Goal: Transaction & Acquisition: Purchase product/service

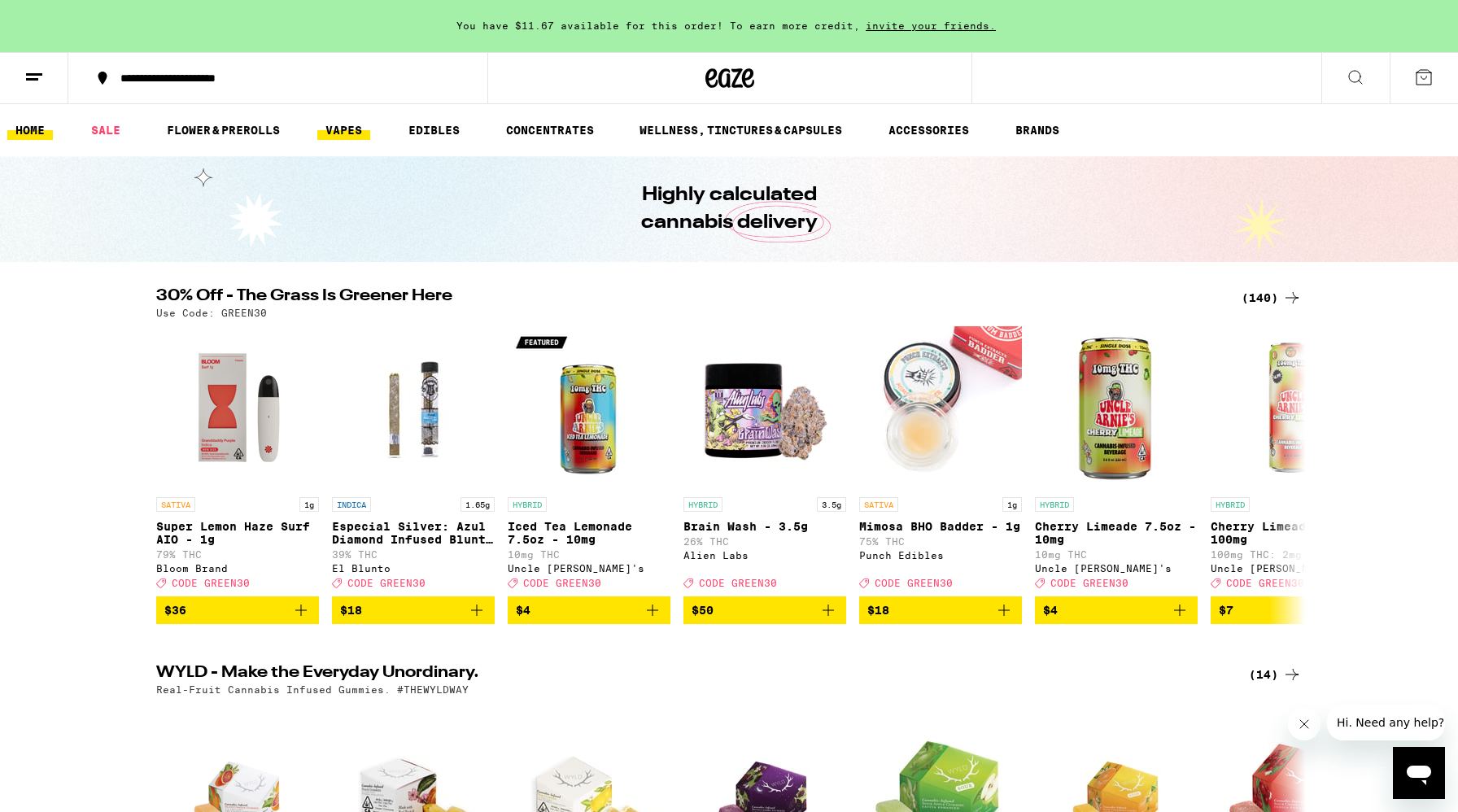
click at [352, 137] on link "VAPES" at bounding box center [343, 130] width 53 height 20
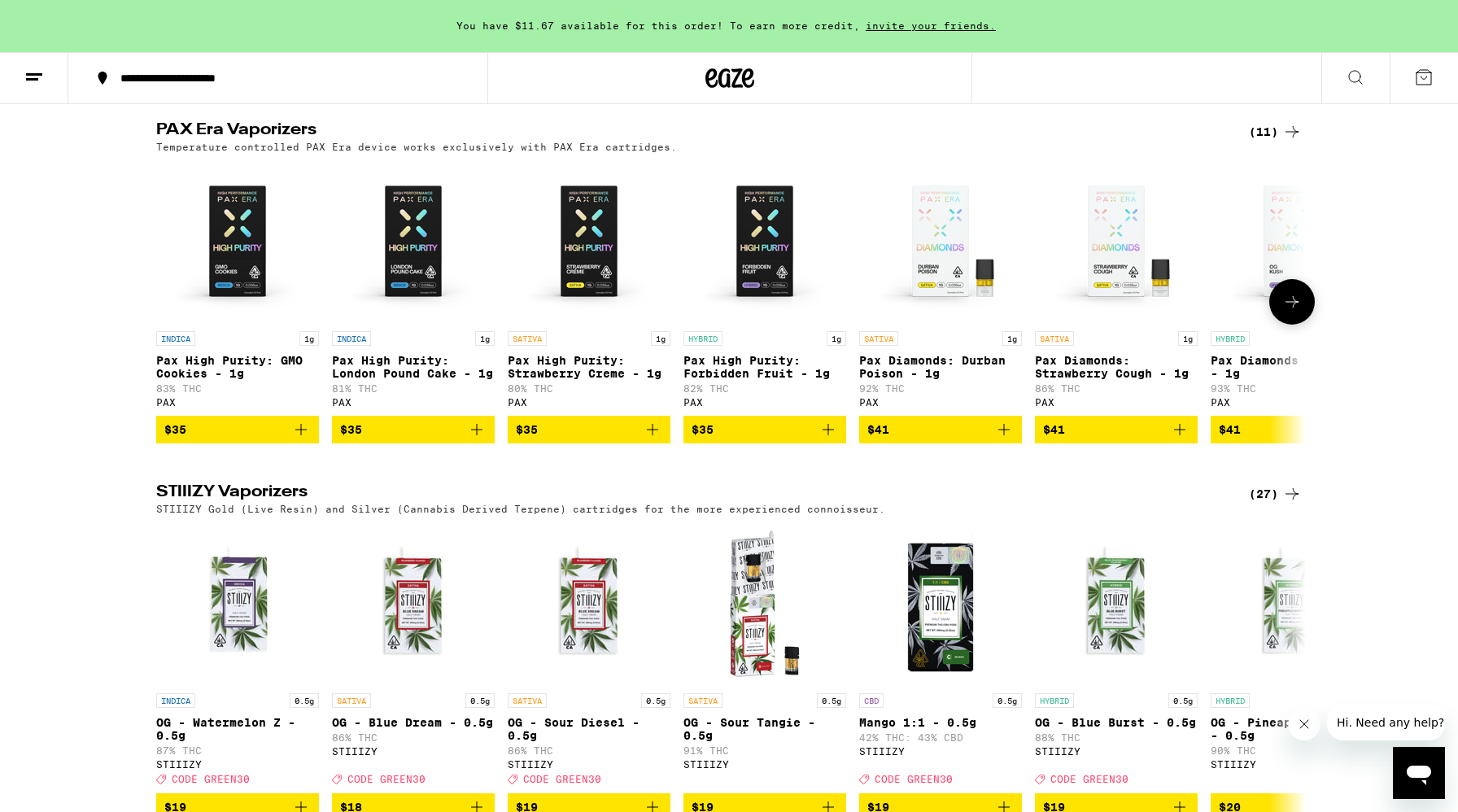
scroll to position [1310, 0]
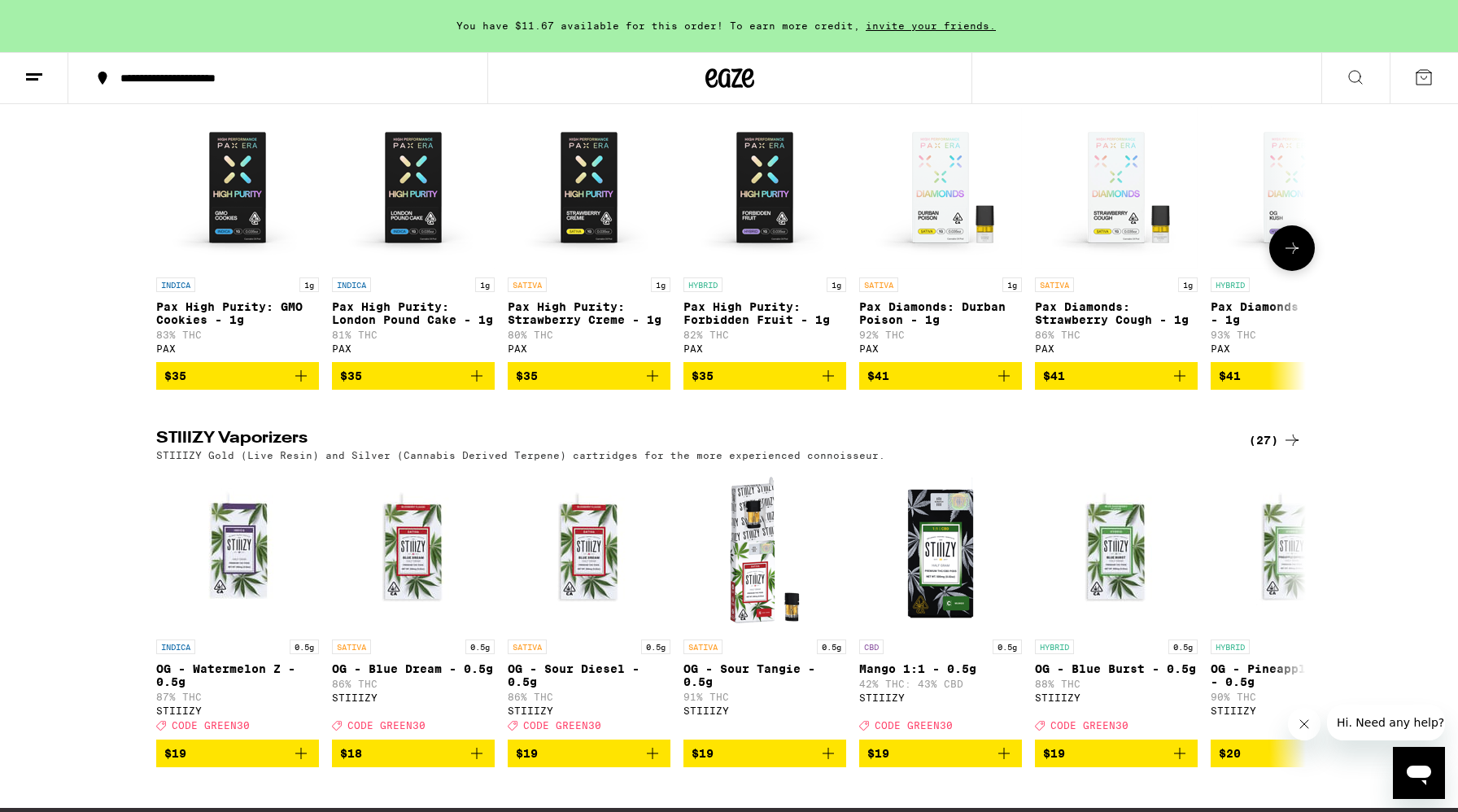
click at [870, 354] on div "PAX" at bounding box center [940, 348] width 163 height 11
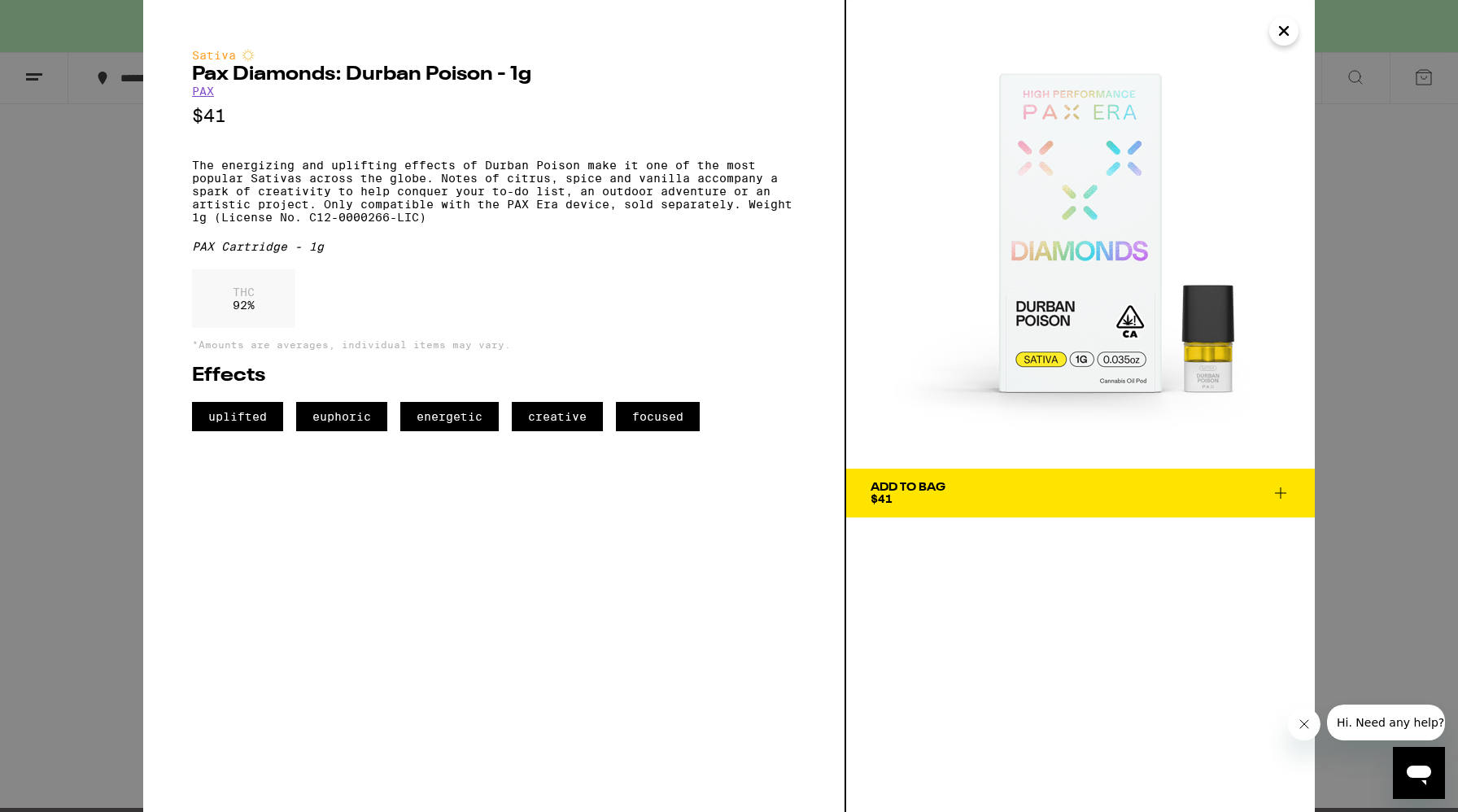
click at [195, 93] on link "PAX" at bounding box center [202, 91] width 22 height 13
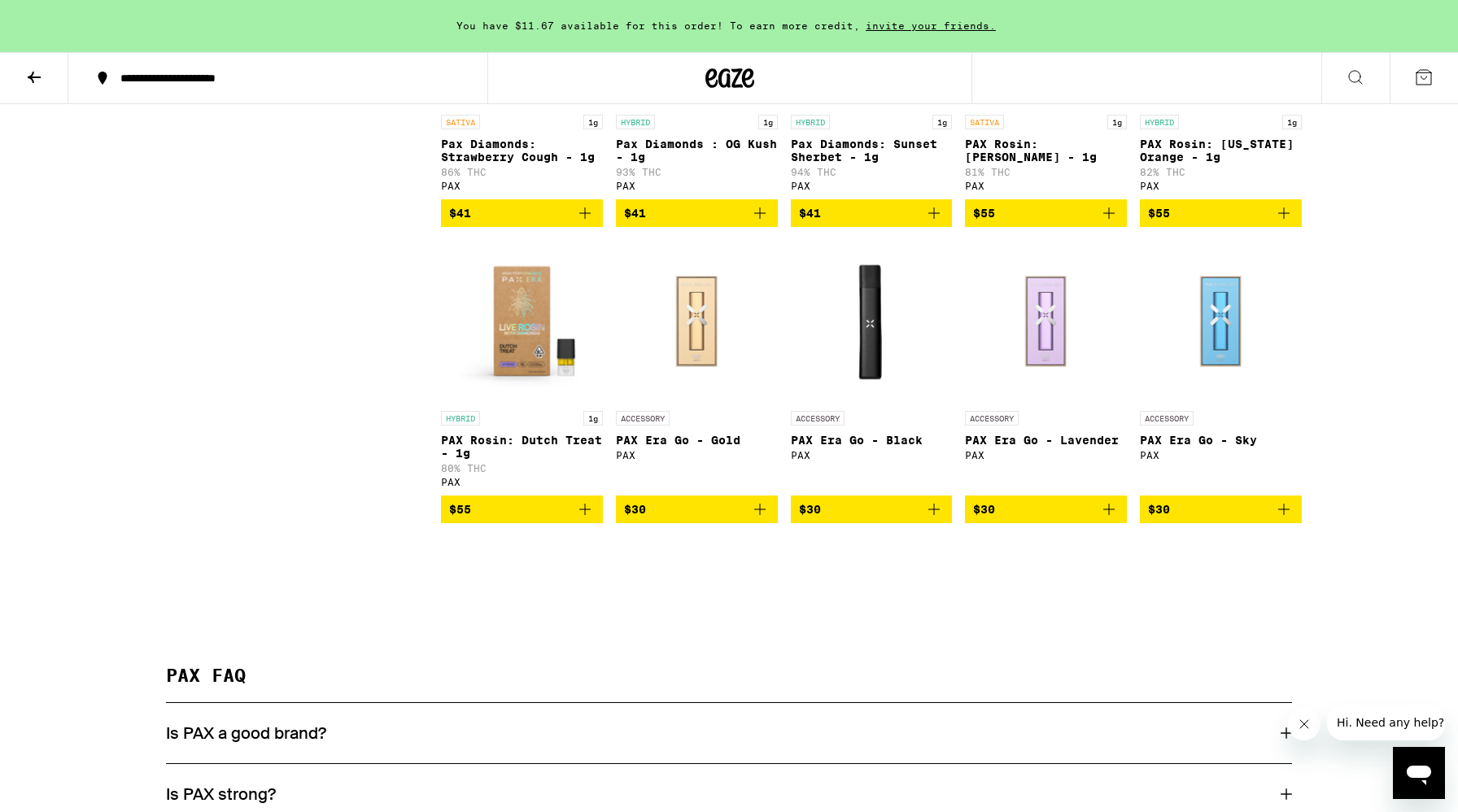
scroll to position [929, 0]
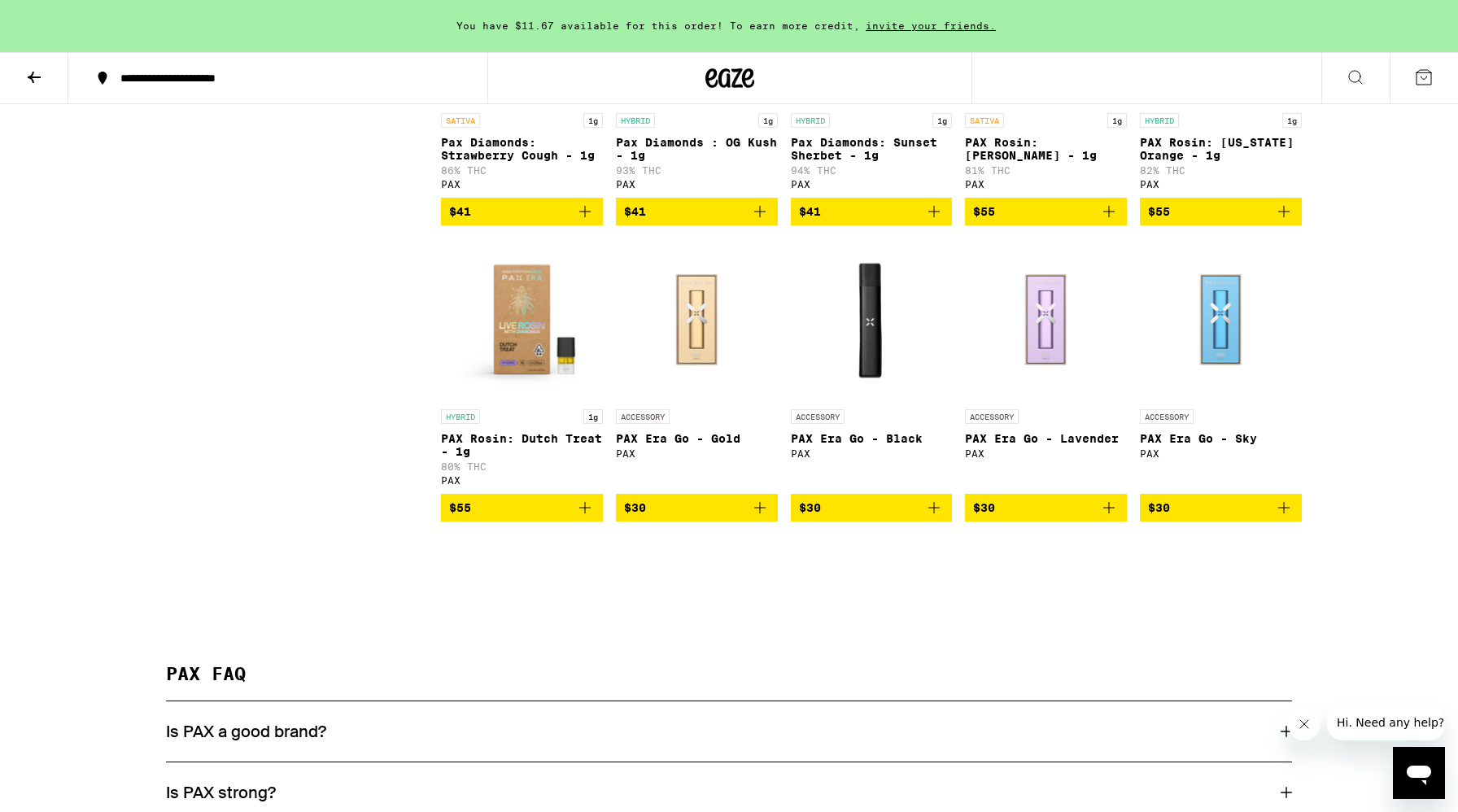
click at [938, 517] on icon "Add to bag" at bounding box center [934, 508] width 20 height 20
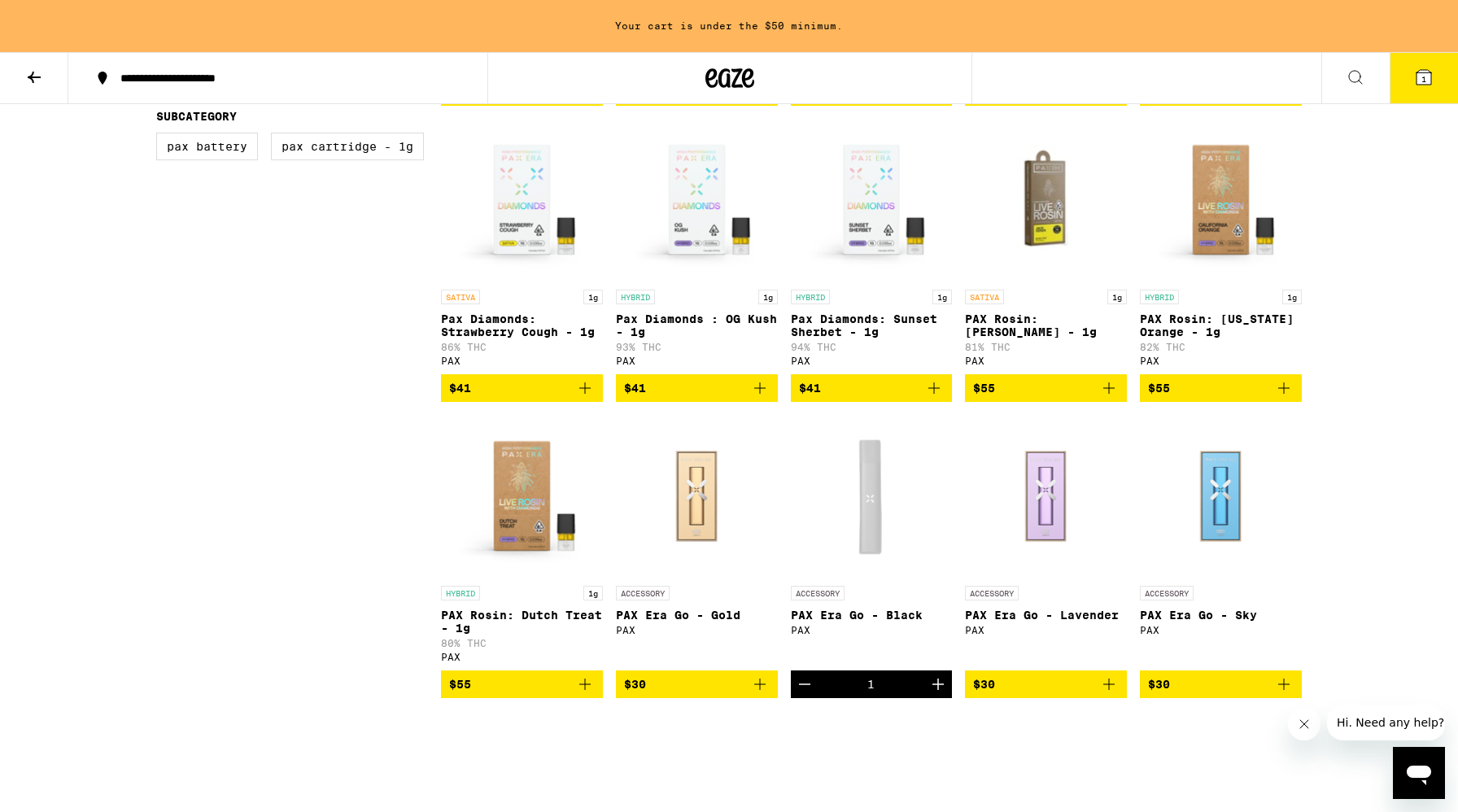
scroll to position [756, 0]
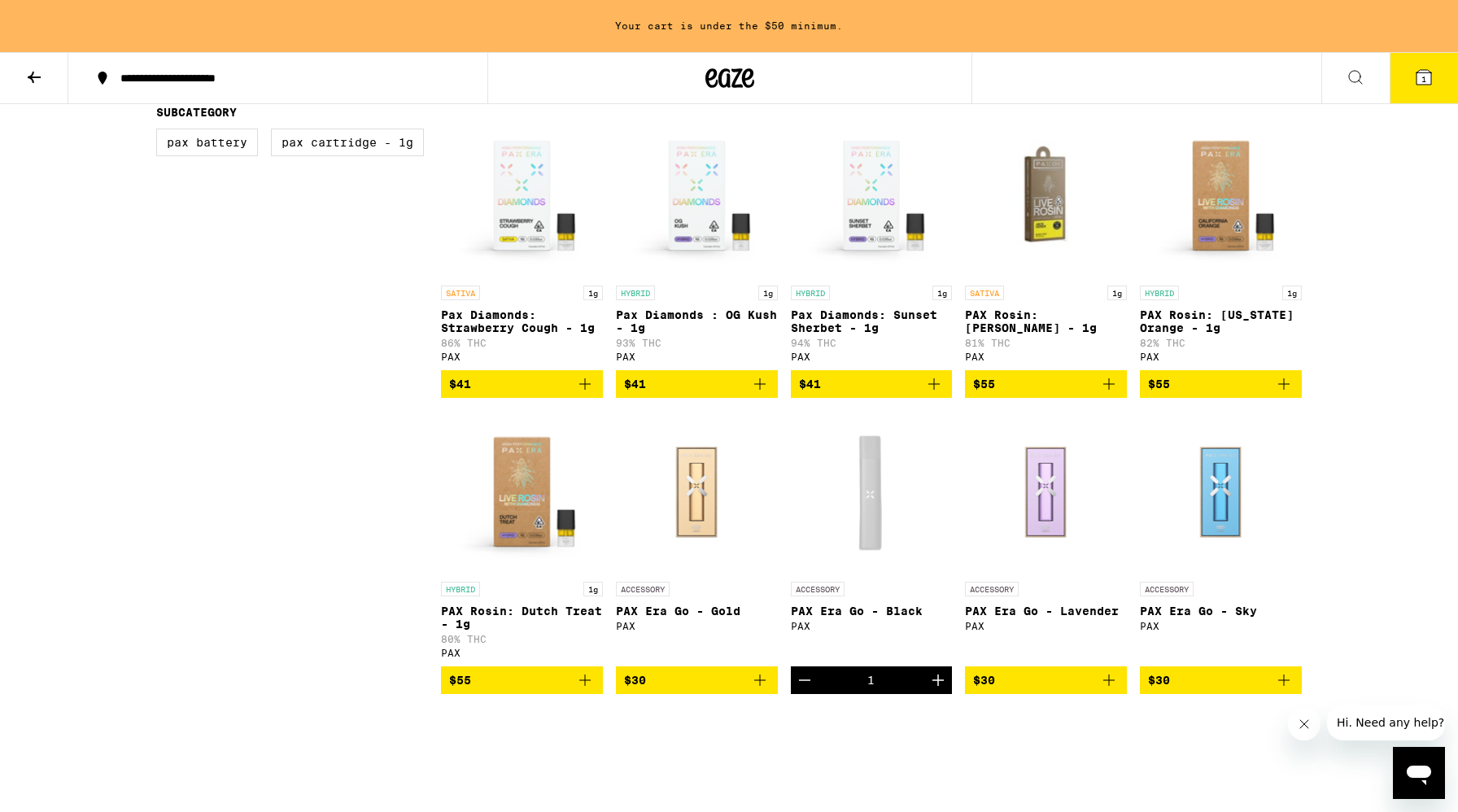
click at [1279, 393] on icon "Add to bag" at bounding box center [1284, 384] width 20 height 20
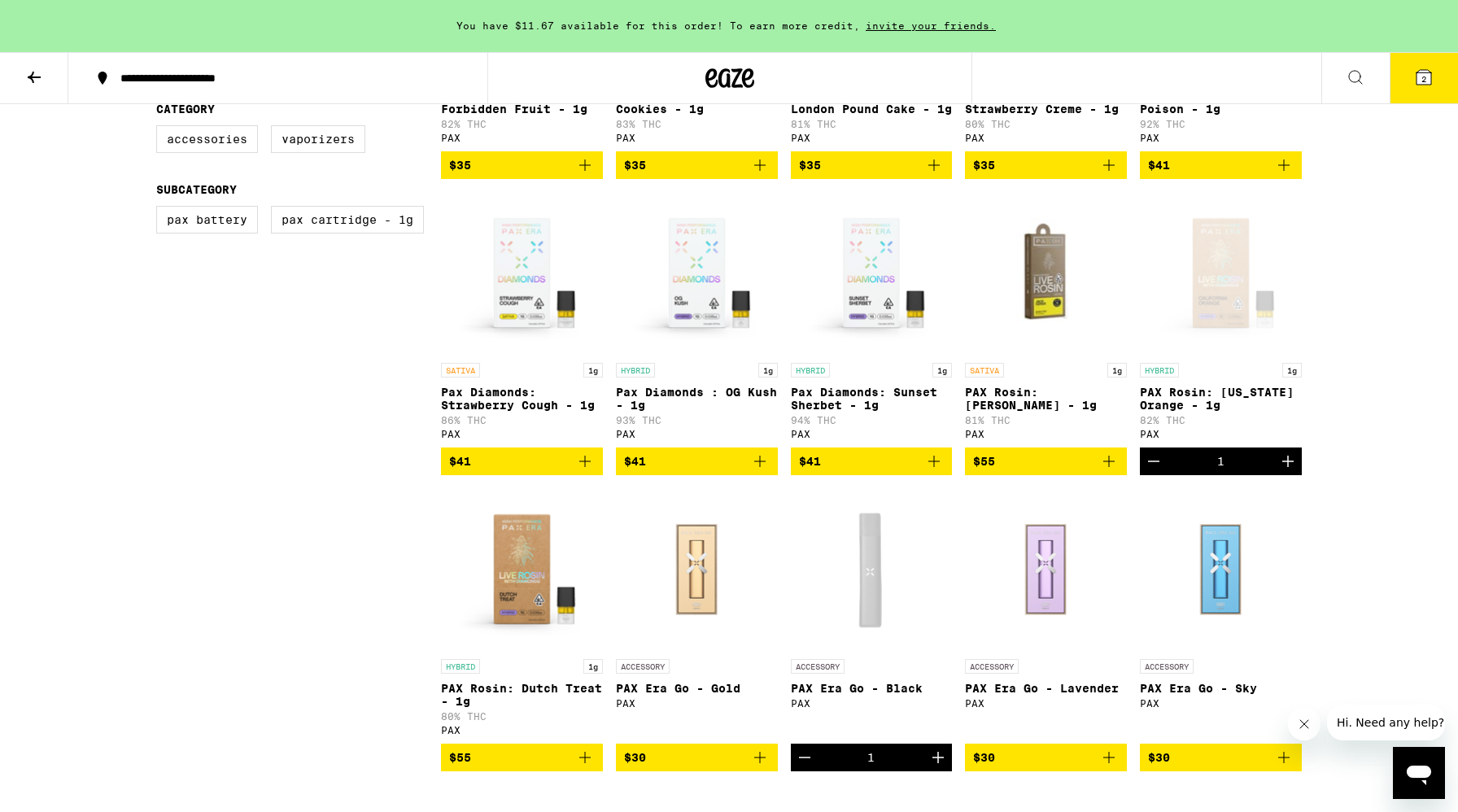
scroll to position [680, 0]
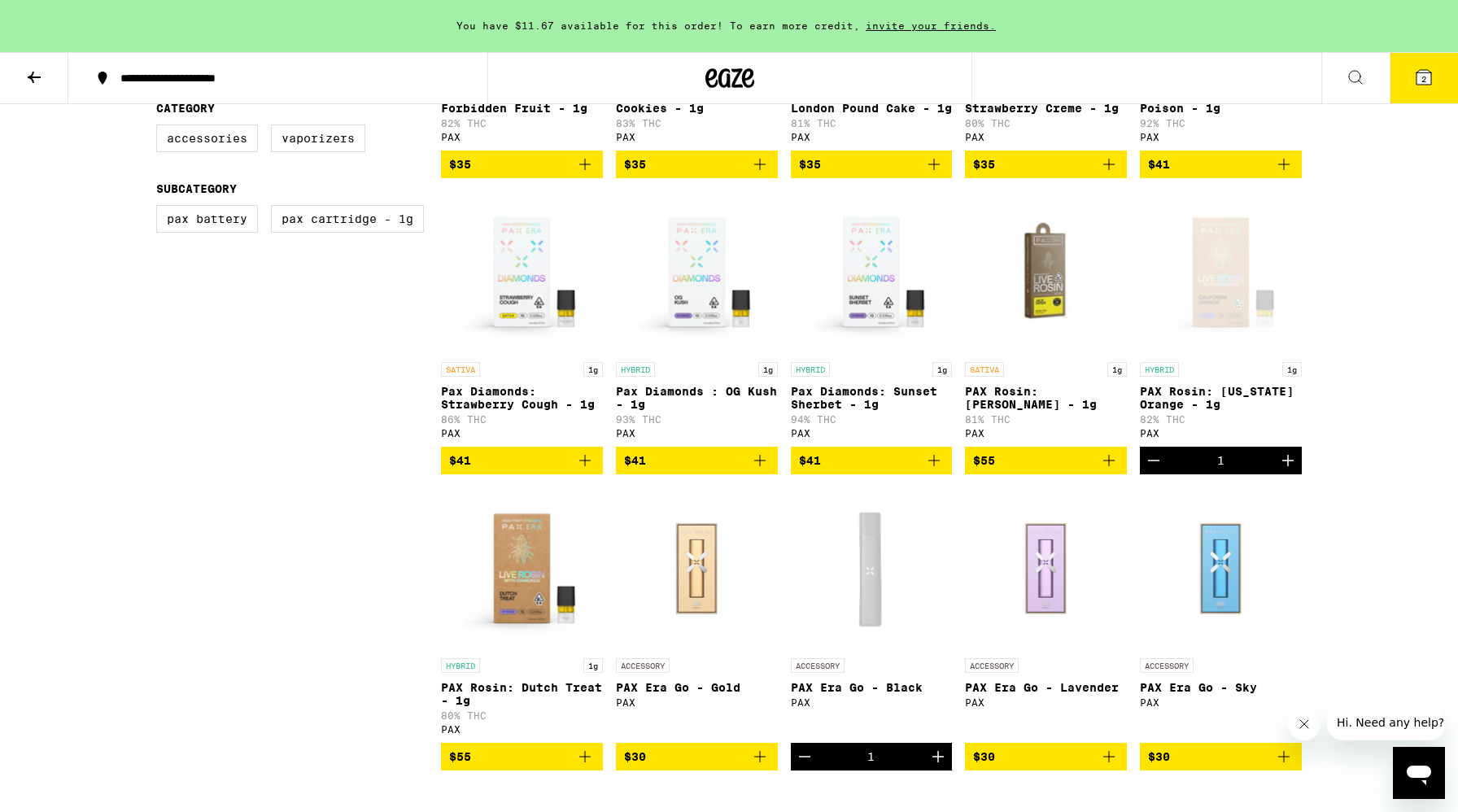
click at [1288, 470] on icon "Increment" at bounding box center [1288, 460] width 20 height 20
click at [1428, 82] on icon at bounding box center [1424, 77] width 15 height 15
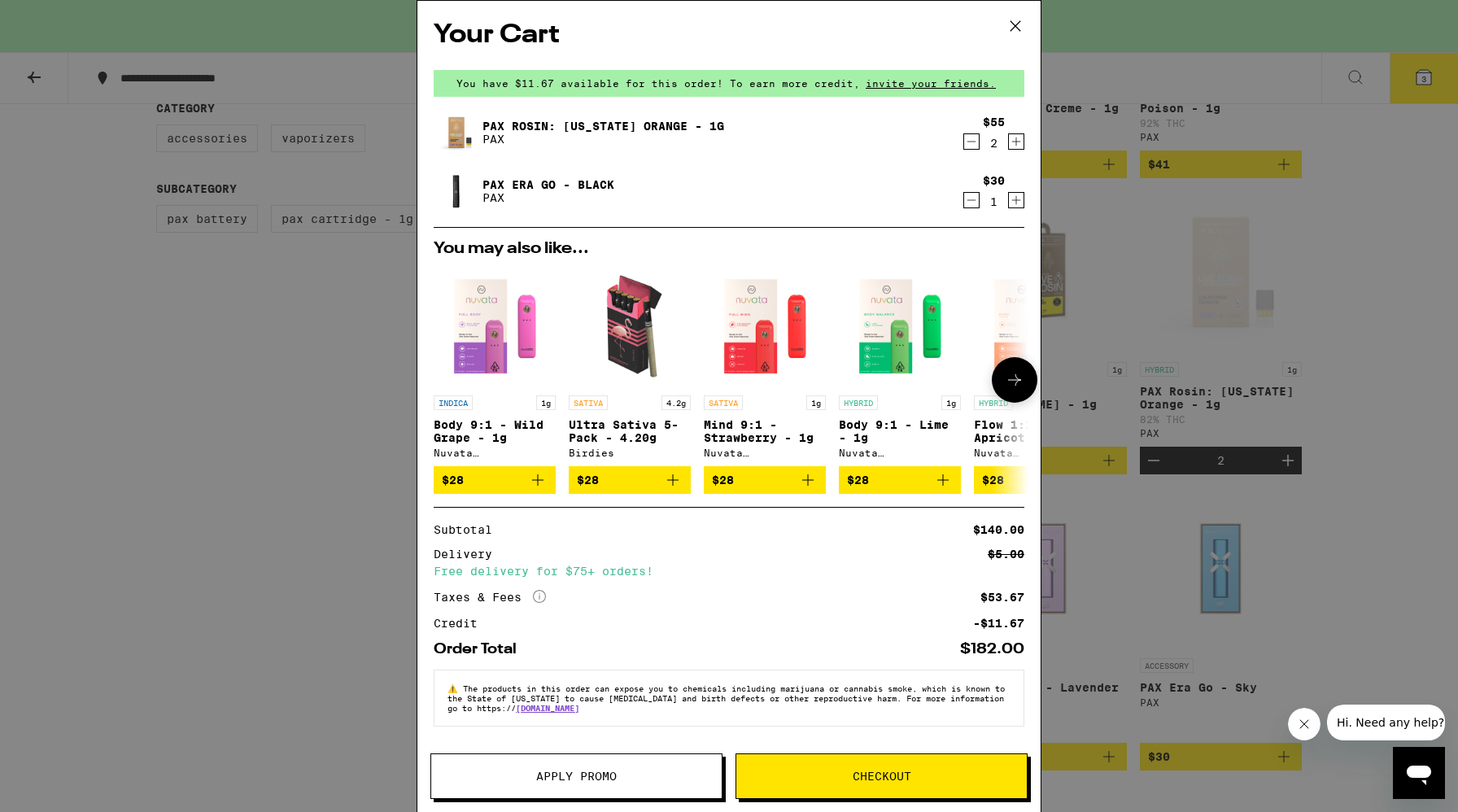
scroll to position [2, 0]
click at [966, 145] on icon "Decrement" at bounding box center [971, 142] width 15 height 20
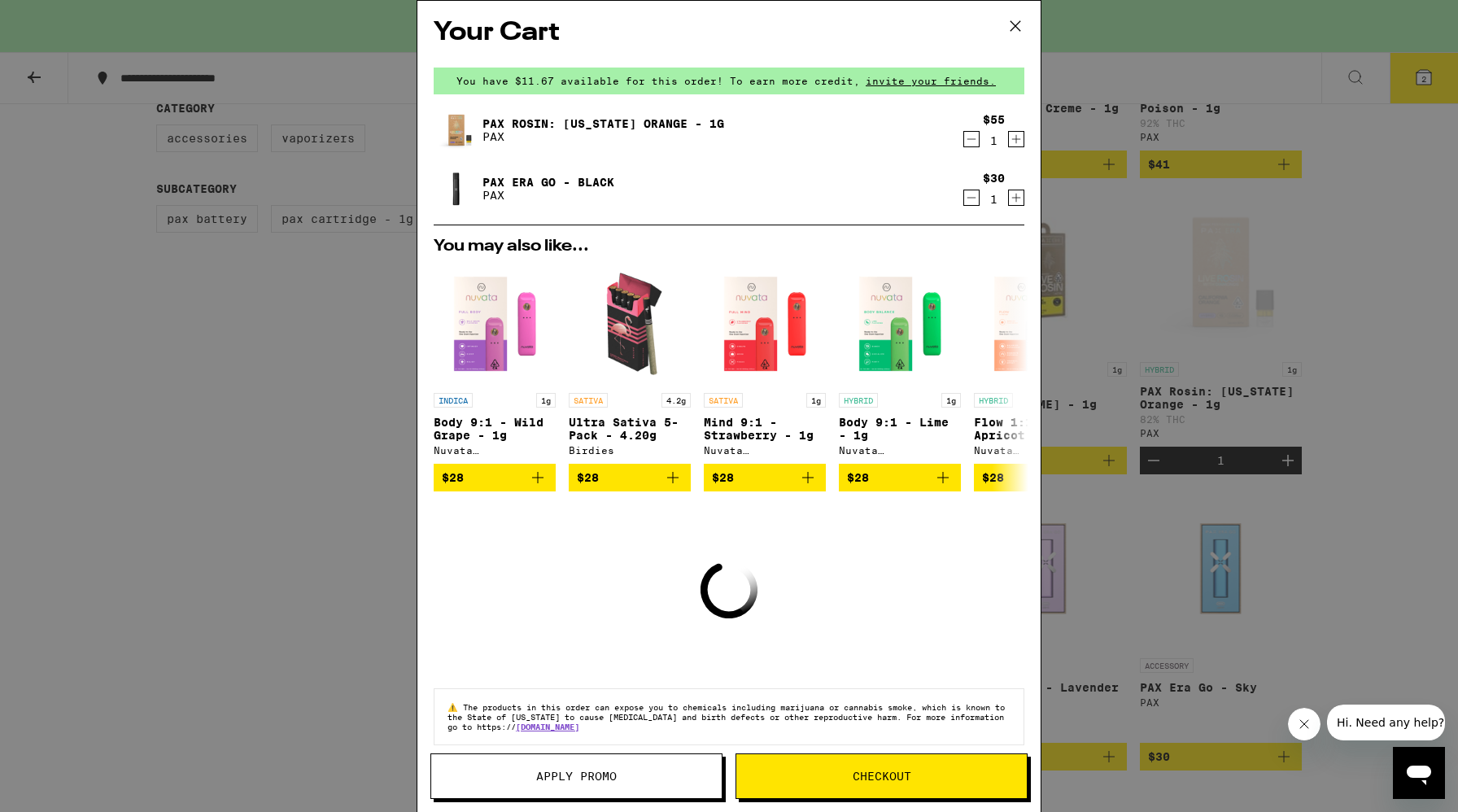
click at [970, 145] on icon "Decrement" at bounding box center [971, 139] width 15 height 20
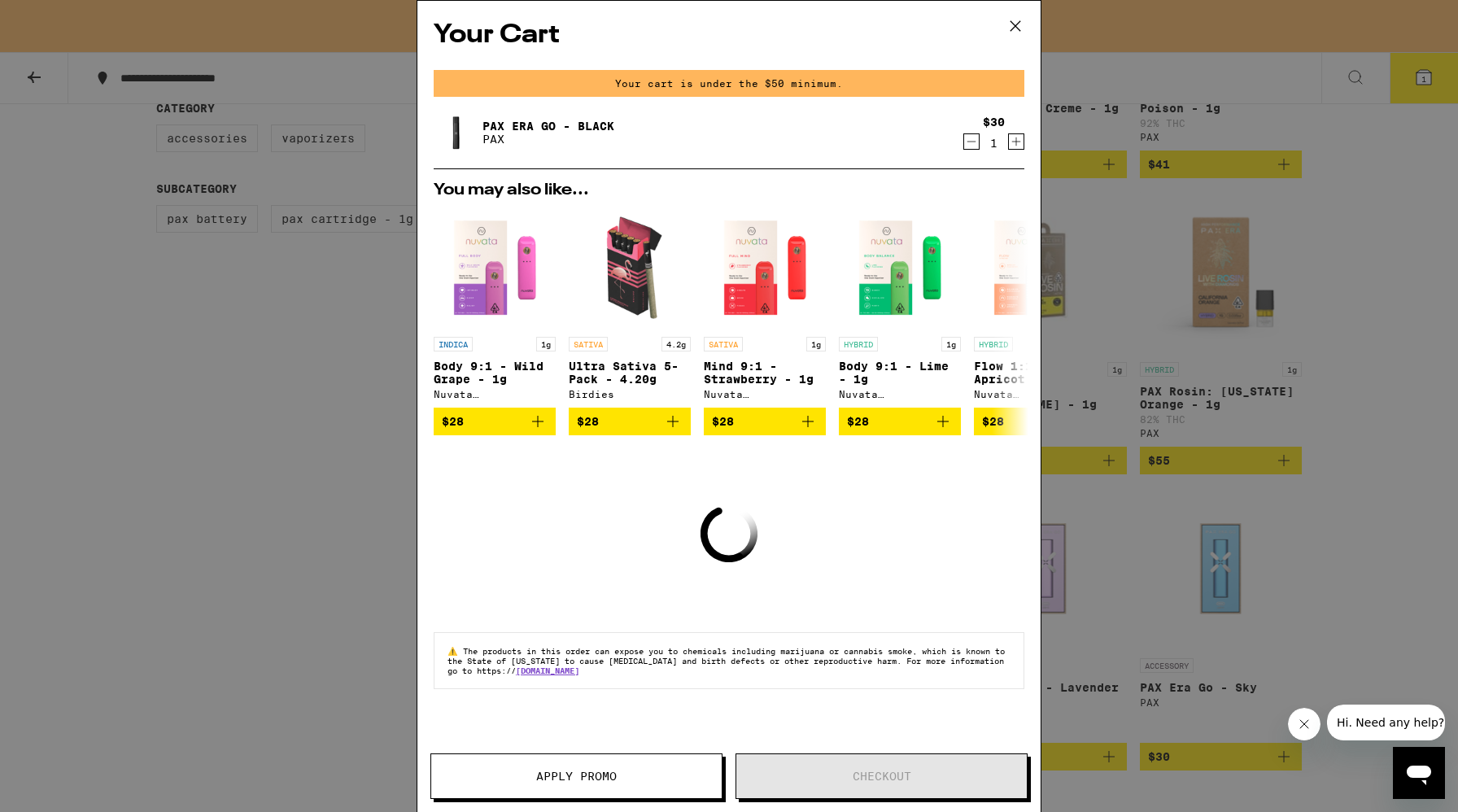
click at [970, 148] on icon "Decrement" at bounding box center [971, 142] width 15 height 20
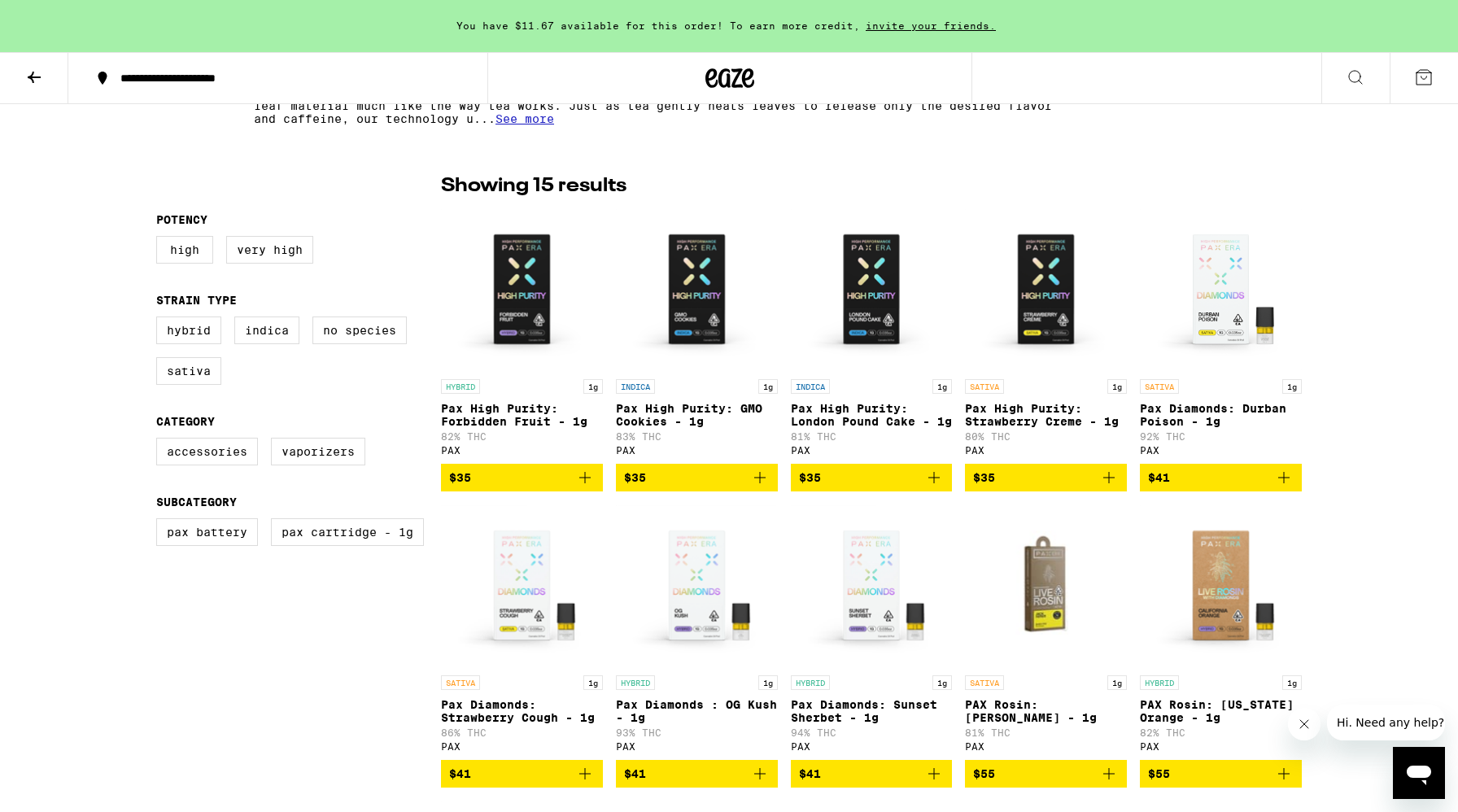
scroll to position [370, 0]
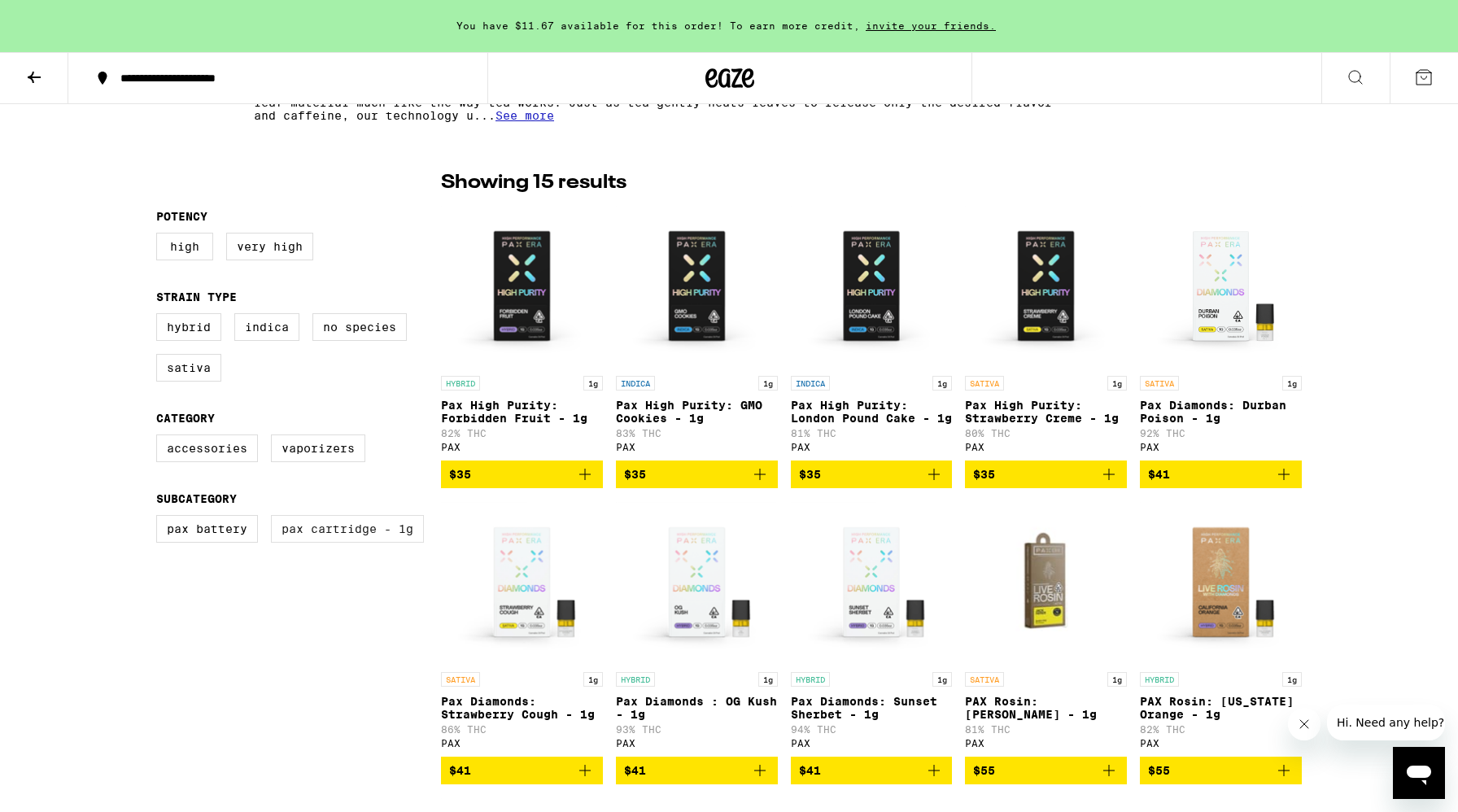
click at [330, 542] on label "PAX Cartridge - 1g" at bounding box center [347, 528] width 153 height 28
click at [161, 518] on input "PAX Cartridge - 1g" at bounding box center [160, 517] width 1 height 1
checkbox input "true"
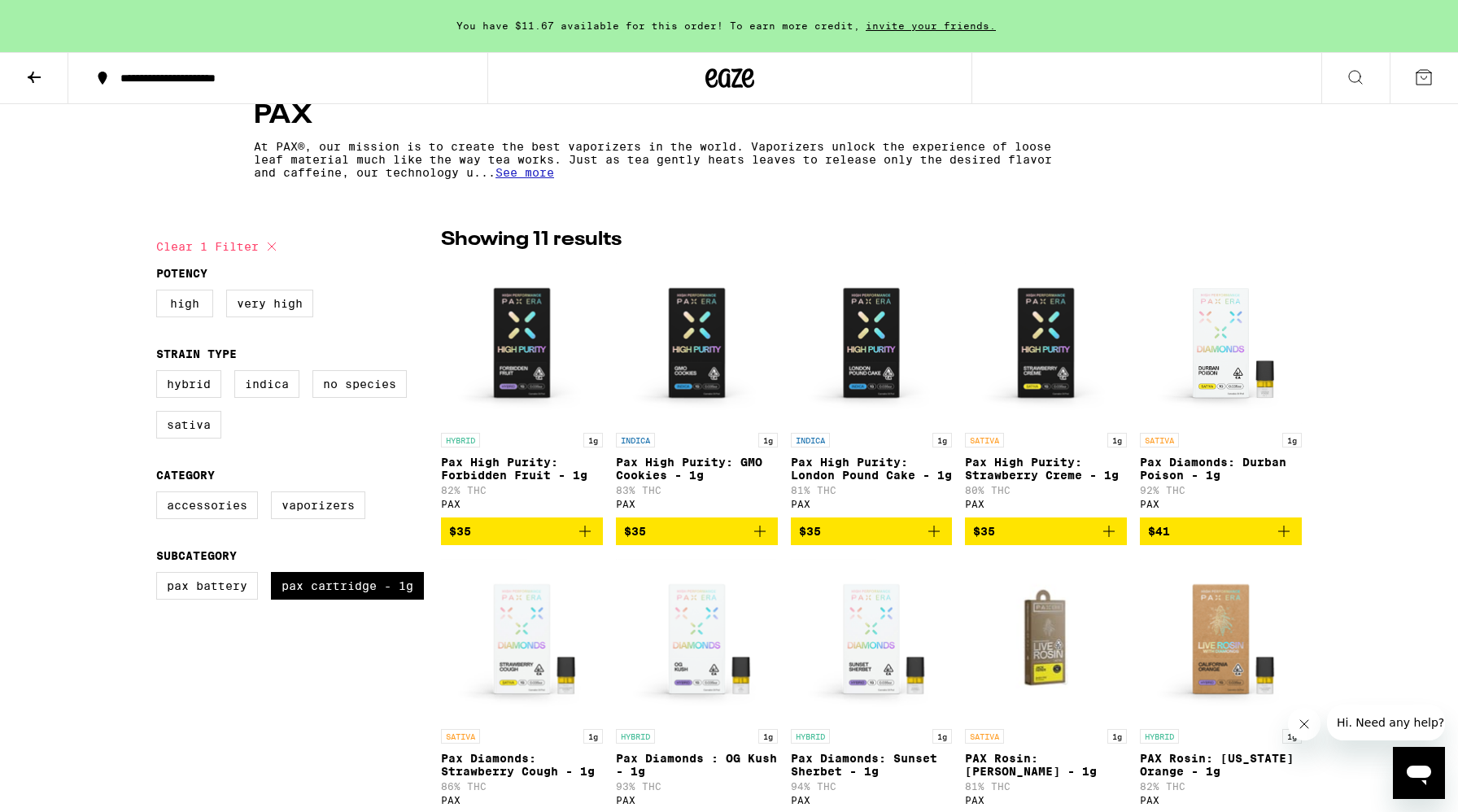
scroll to position [319, 0]
